Goal: Task Accomplishment & Management: Use online tool/utility

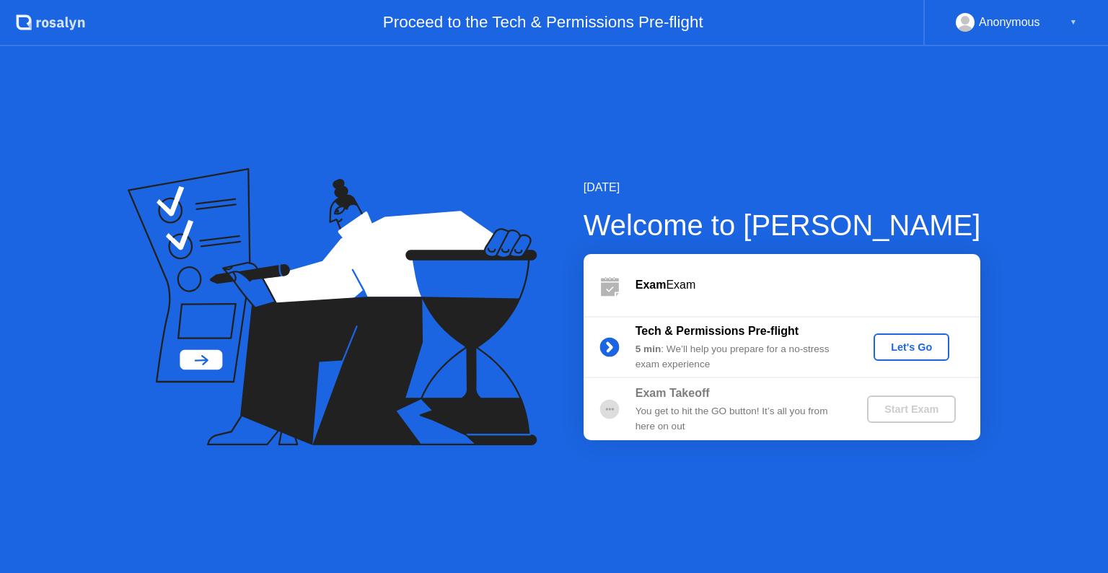
click at [900, 344] on div "Let's Go" at bounding box center [911, 347] width 64 height 12
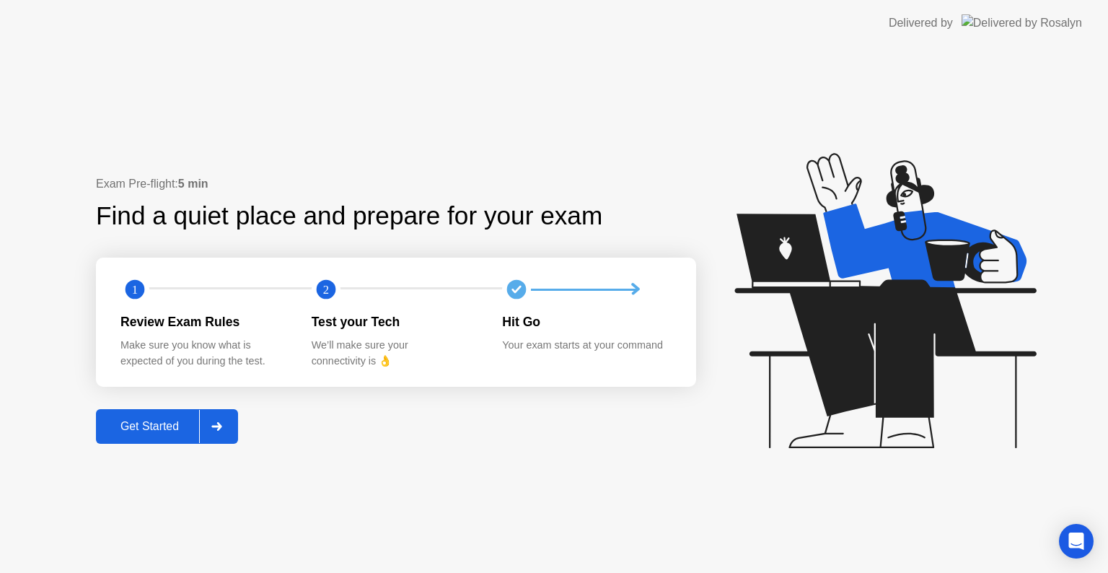
click at [164, 436] on button "Get Started" at bounding box center [167, 426] width 142 height 35
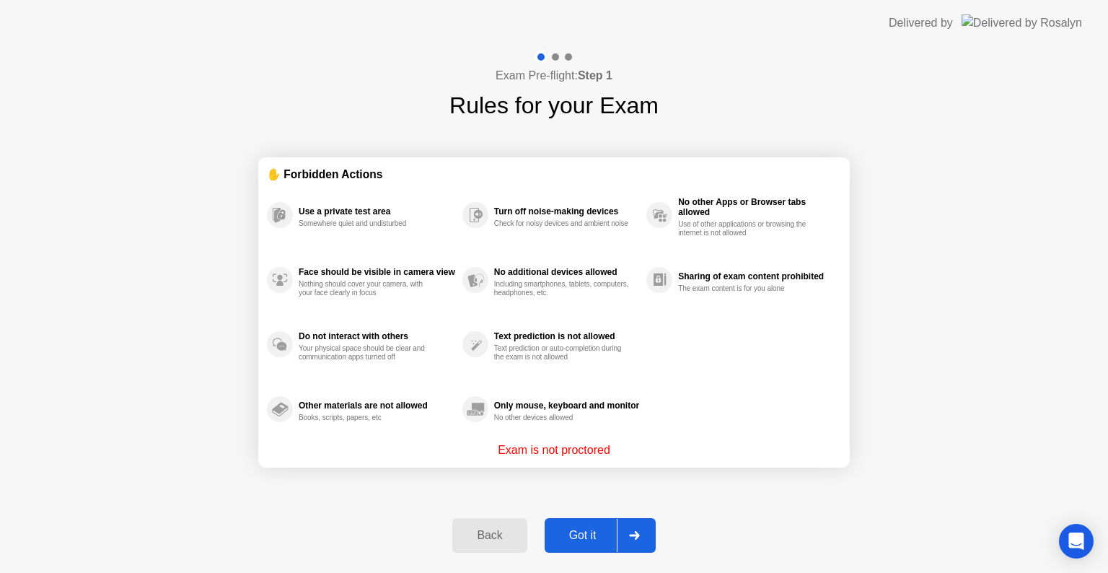
click at [638, 543] on div at bounding box center [634, 535] width 35 height 33
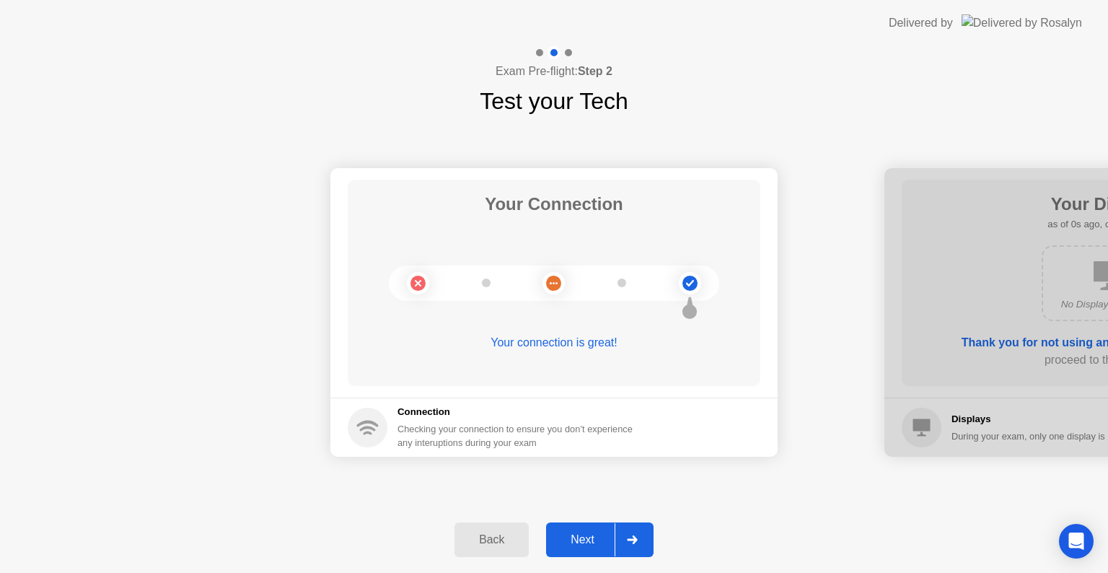
click at [638, 543] on div at bounding box center [632, 539] width 35 height 33
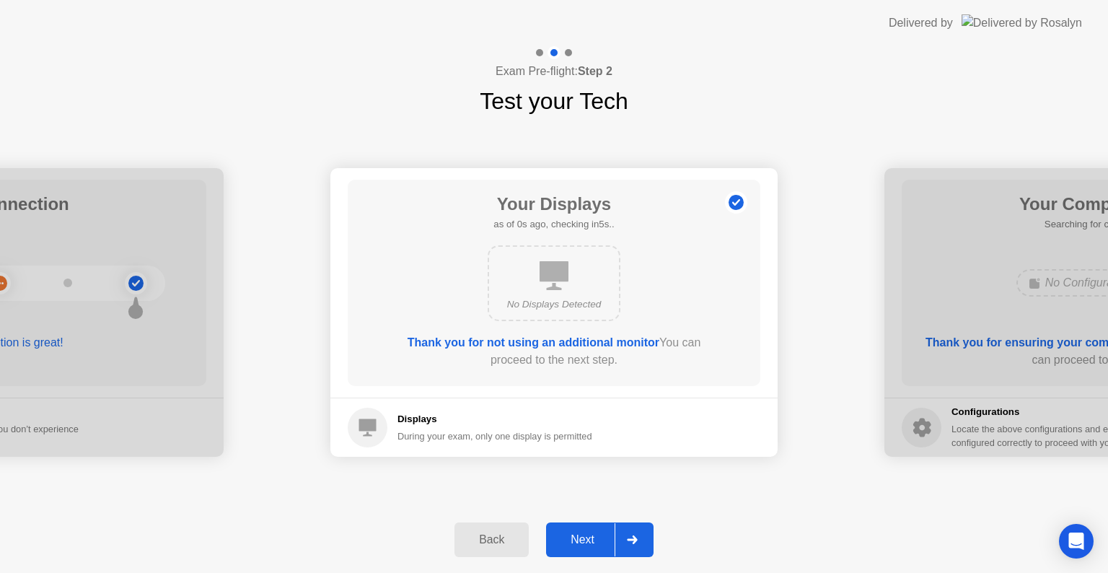
click at [638, 543] on div at bounding box center [632, 539] width 35 height 33
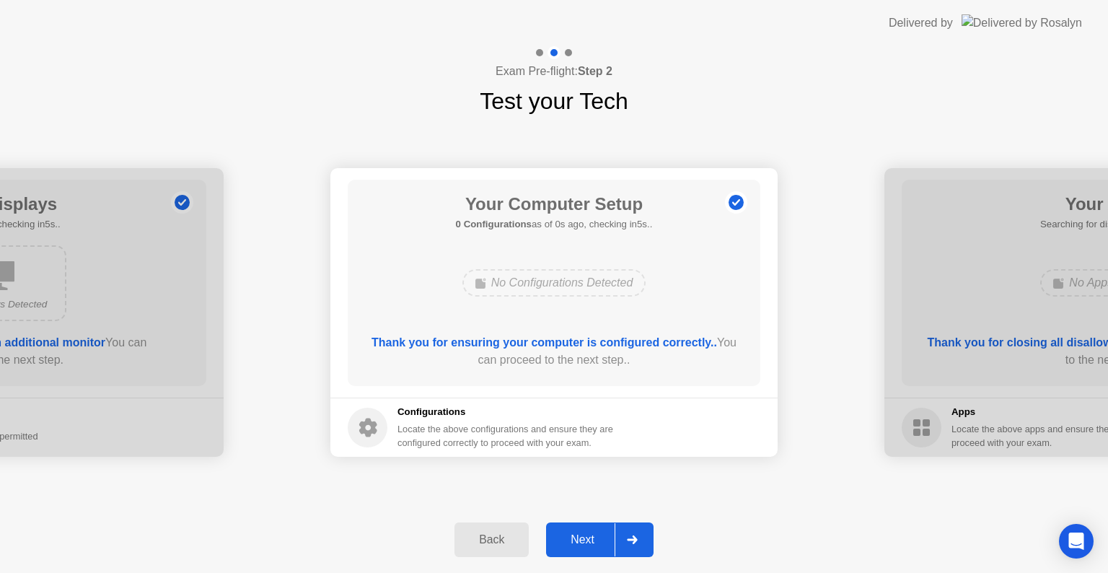
click at [638, 543] on div at bounding box center [632, 539] width 35 height 33
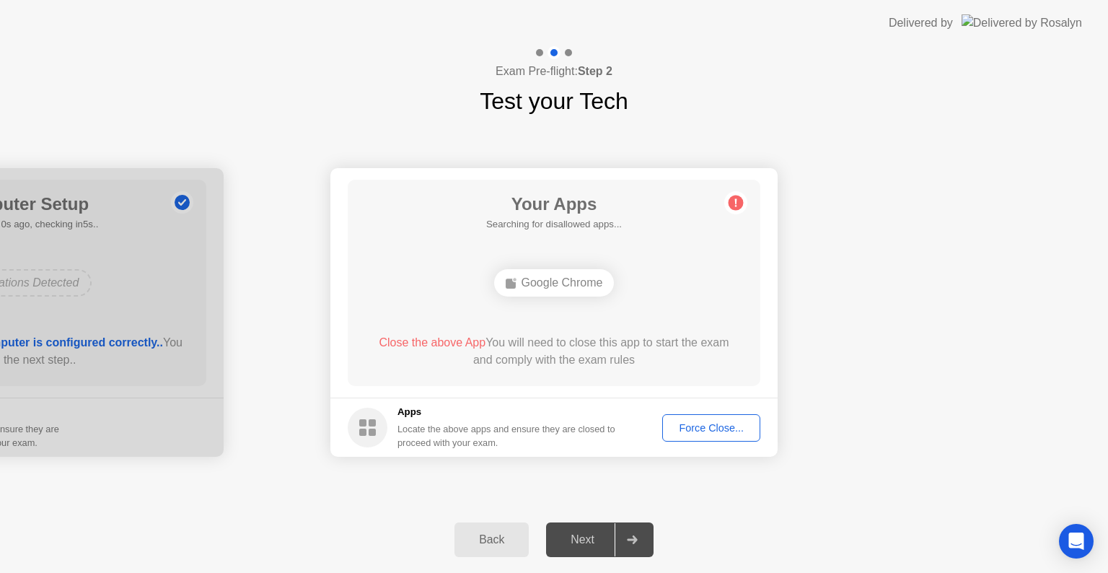
click at [692, 436] on button "Force Close..." at bounding box center [711, 427] width 98 height 27
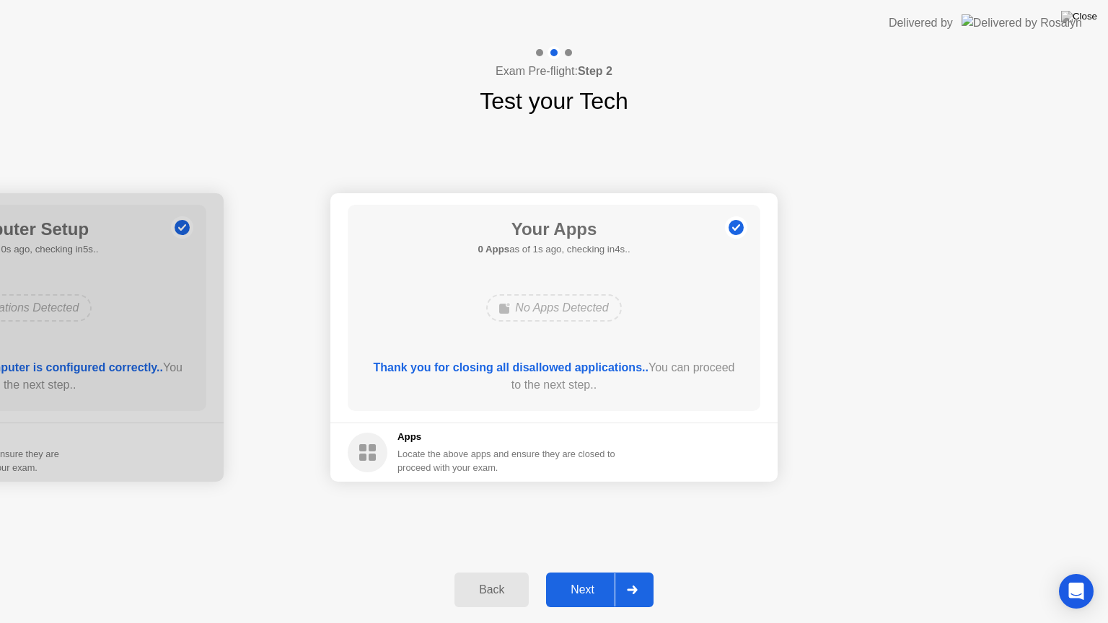
click at [571, 572] on div "Next" at bounding box center [582, 590] width 64 height 13
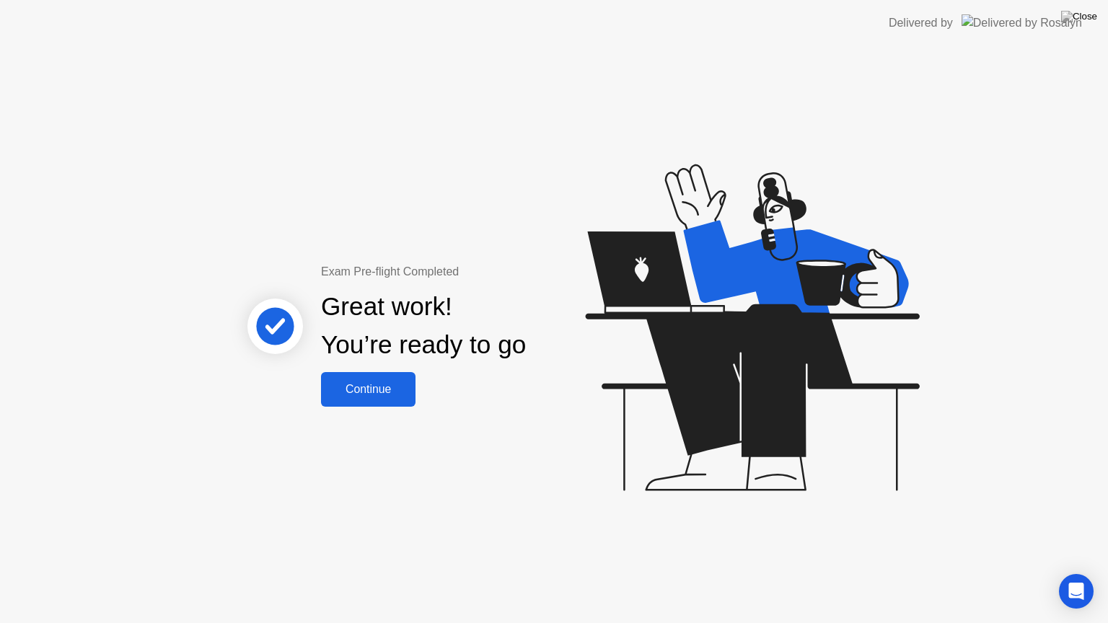
click at [330, 390] on div "Continue" at bounding box center [368, 389] width 86 height 13
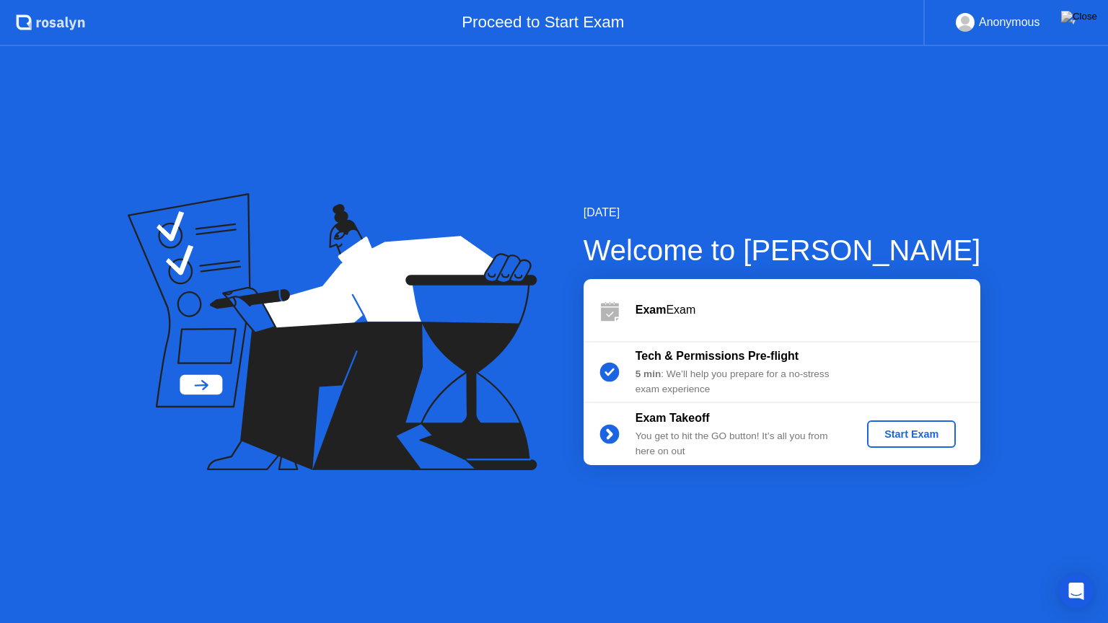
click at [879, 431] on div "Start Exam" at bounding box center [911, 435] width 77 height 12
